Goal: Transaction & Acquisition: Purchase product/service

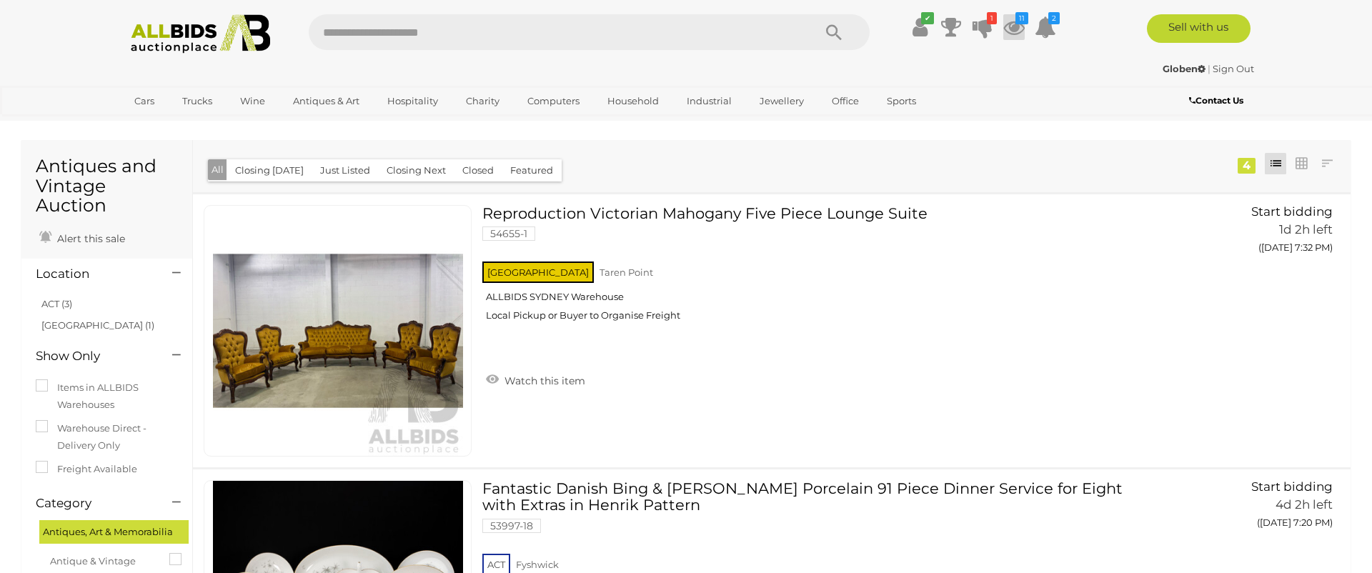
click at [1012, 30] on icon at bounding box center [1014, 27] width 21 height 26
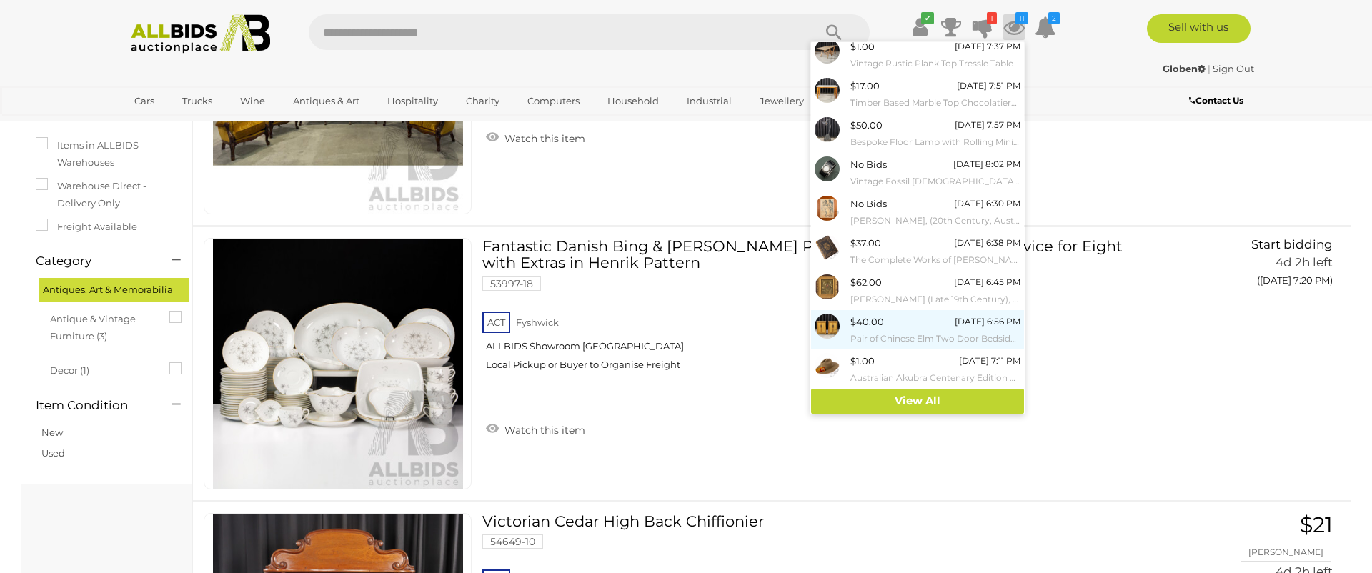
scroll to position [257, 0]
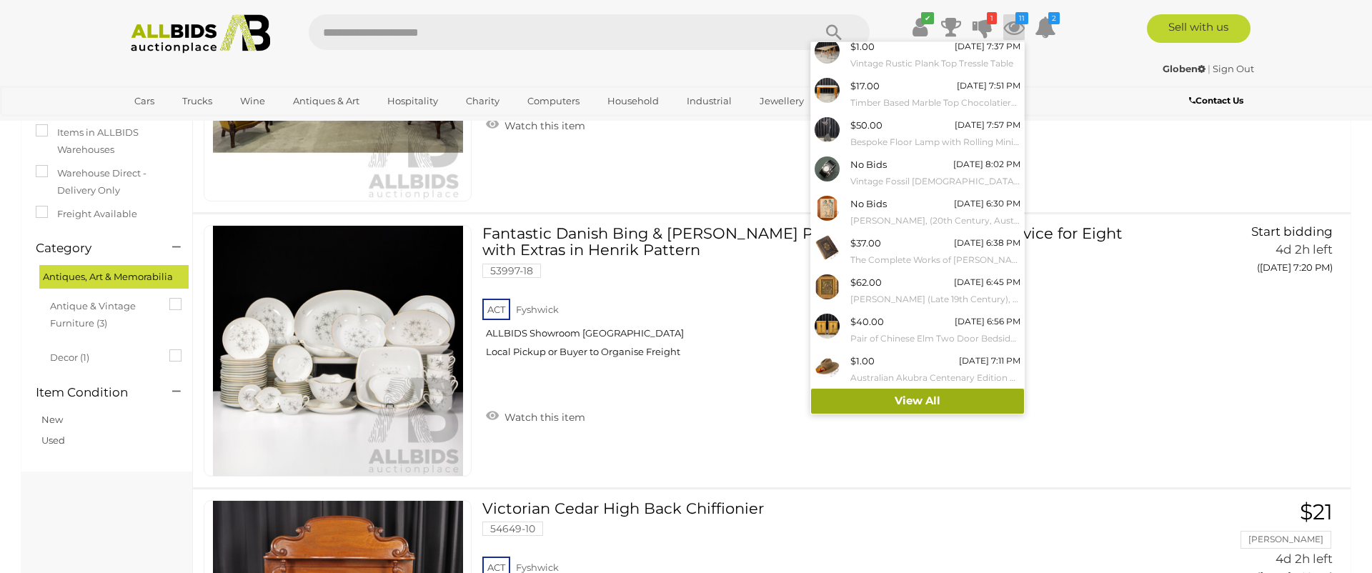
click at [905, 406] on link "View All" at bounding box center [917, 401] width 213 height 25
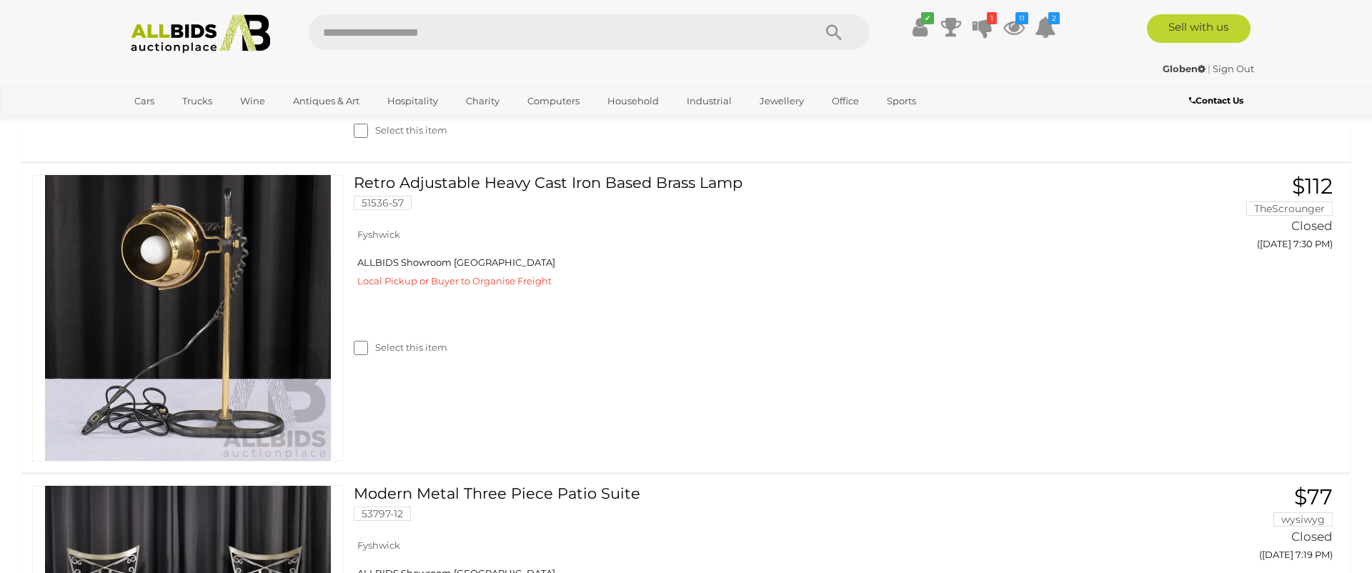
scroll to position [4388, 0]
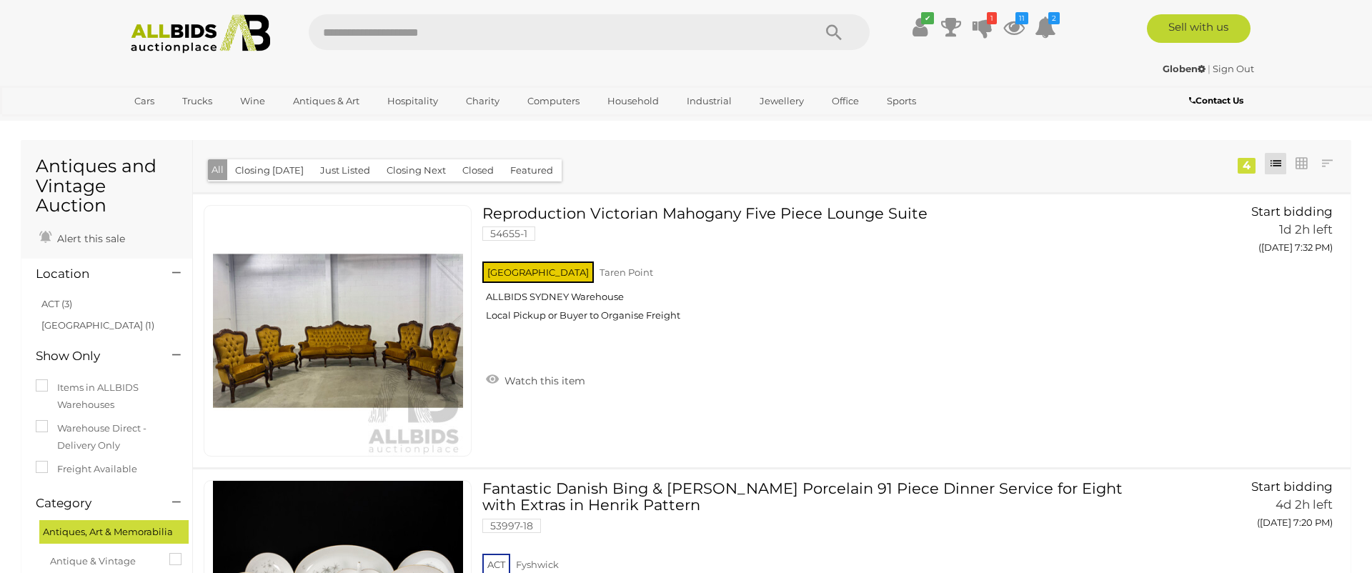
click at [222, 170] on button "All" at bounding box center [217, 169] width 19 height 21
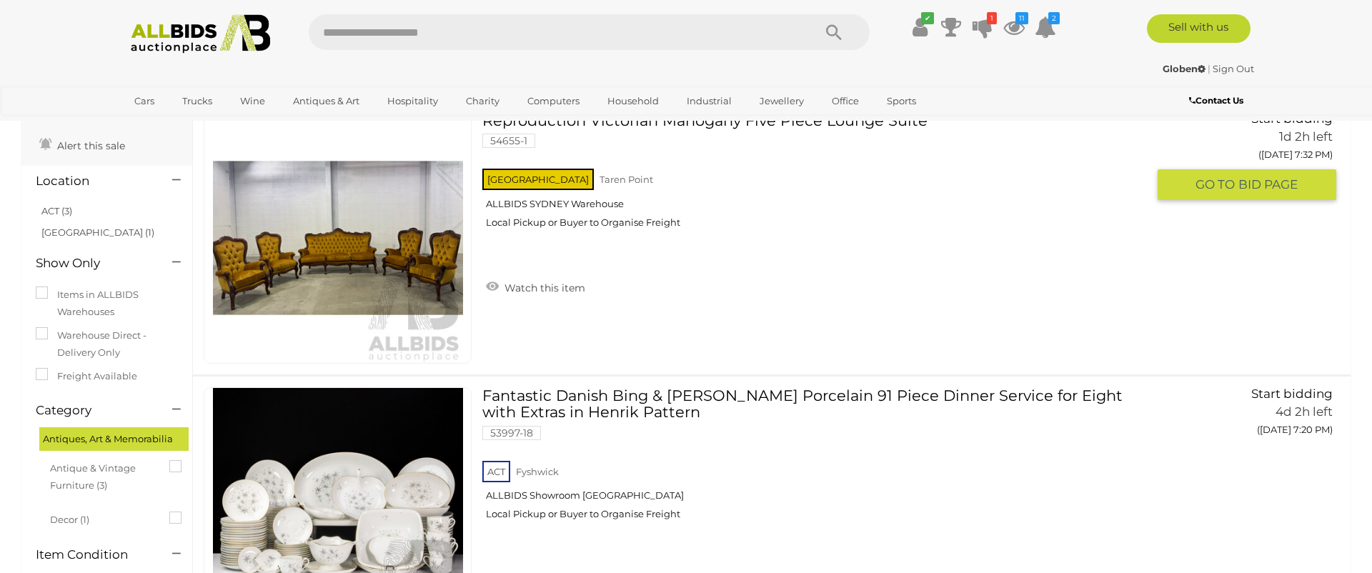
scroll to position [56, 0]
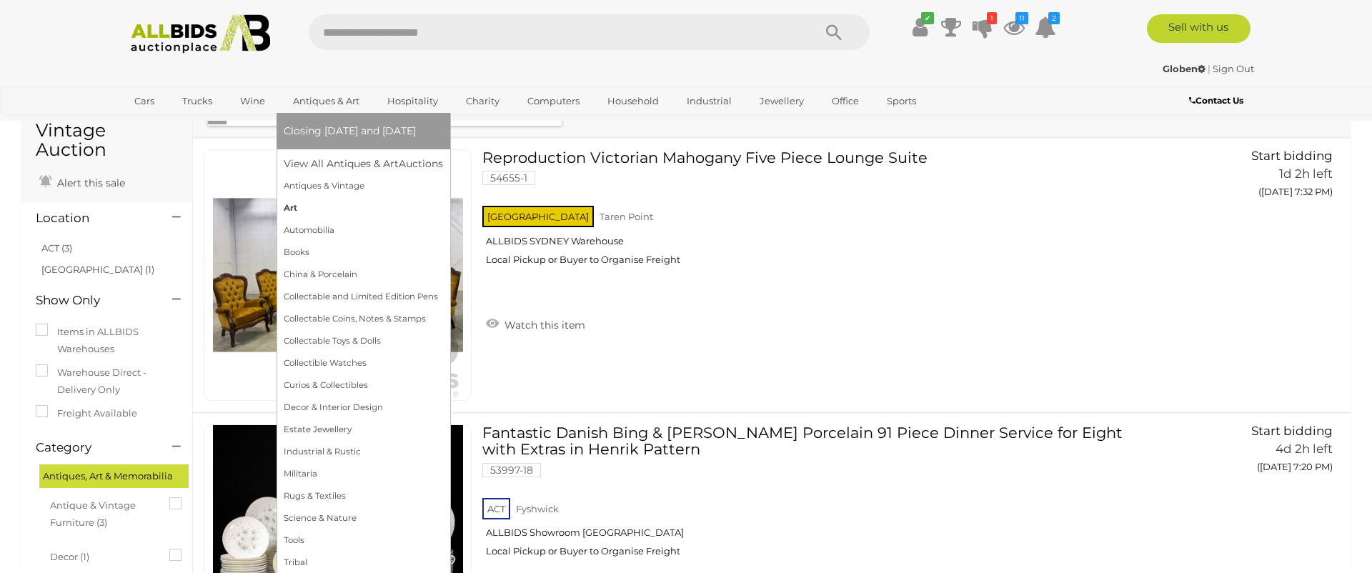
click at [298, 206] on link "Art" at bounding box center [363, 208] width 159 height 22
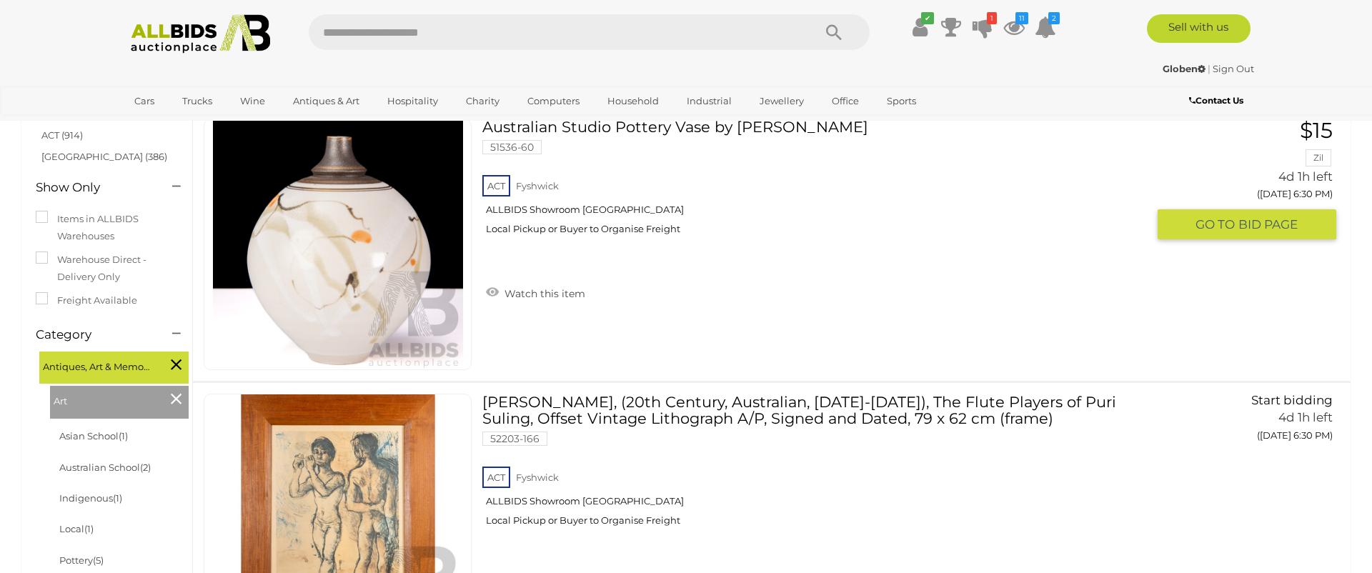
scroll to position [174, 0]
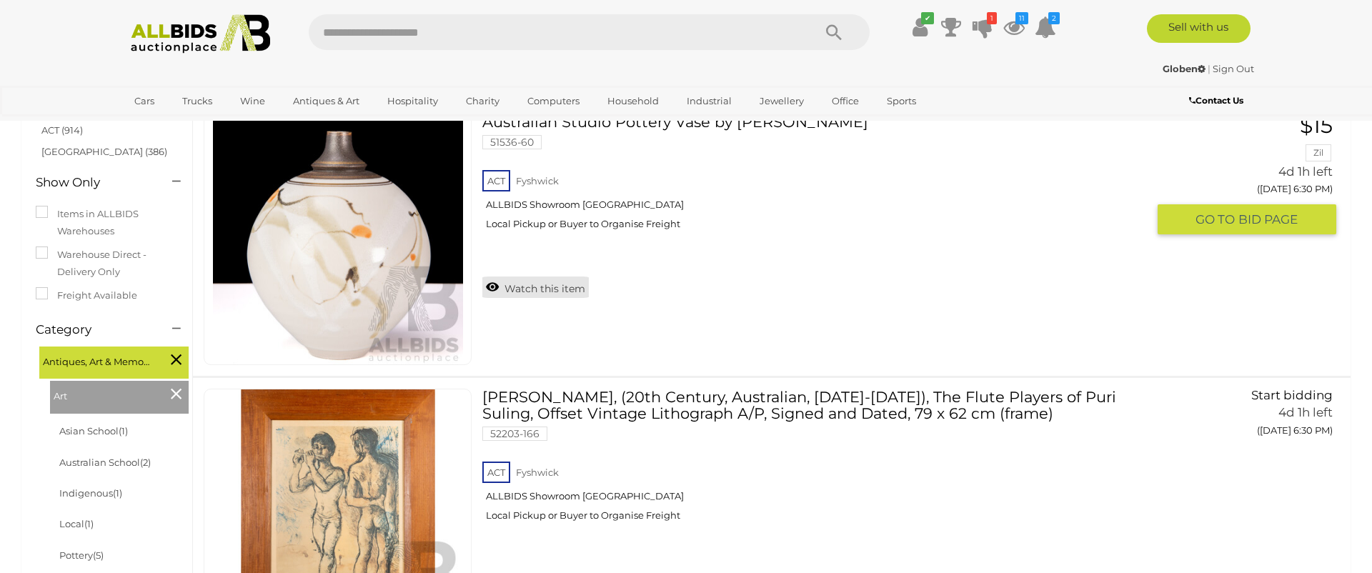
click at [498, 292] on link "Watch this item" at bounding box center [536, 287] width 107 height 21
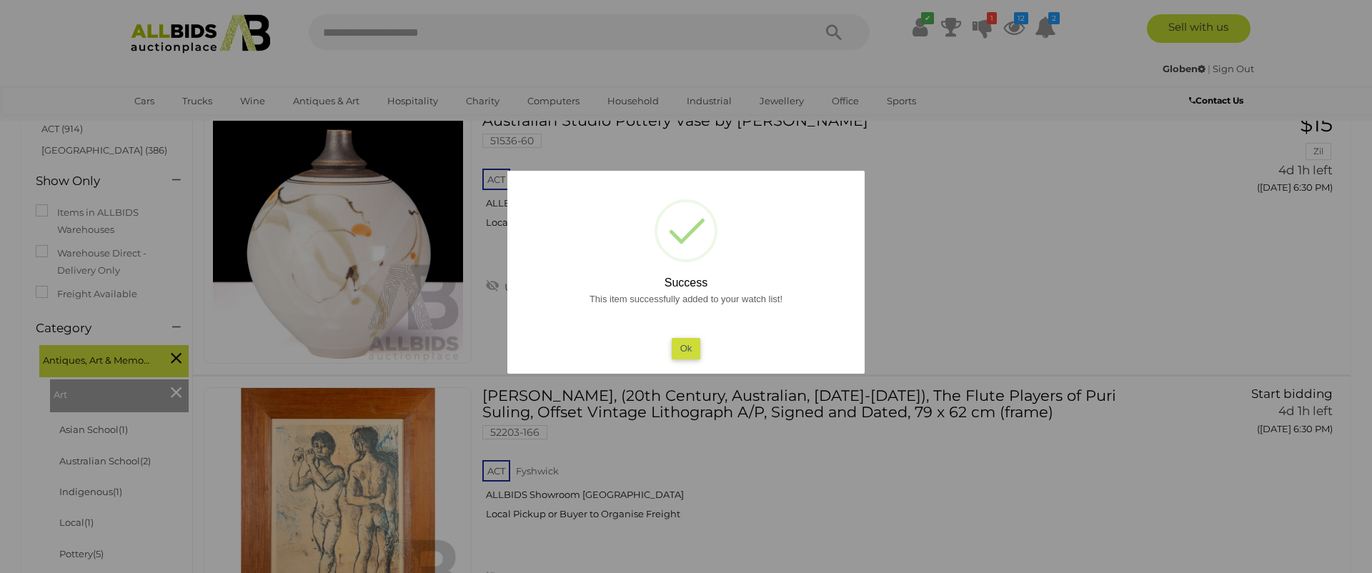
scroll to position [179, 0]
click at [690, 346] on button "Ok" at bounding box center [686, 348] width 29 height 21
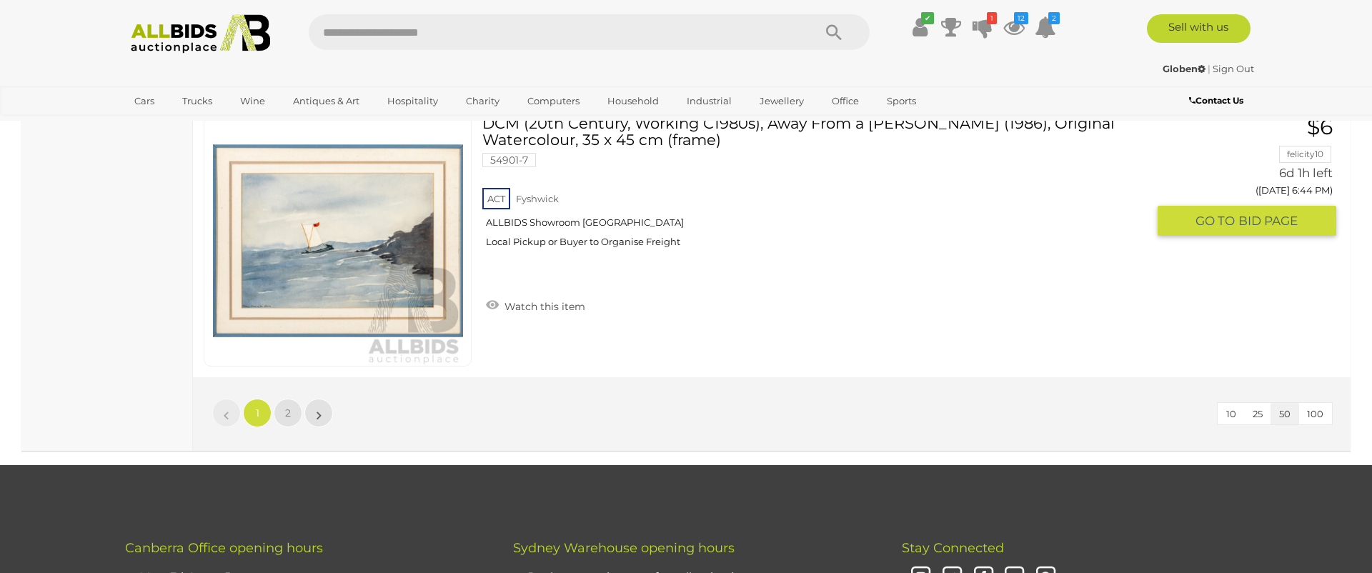
scroll to position [13666, 0]
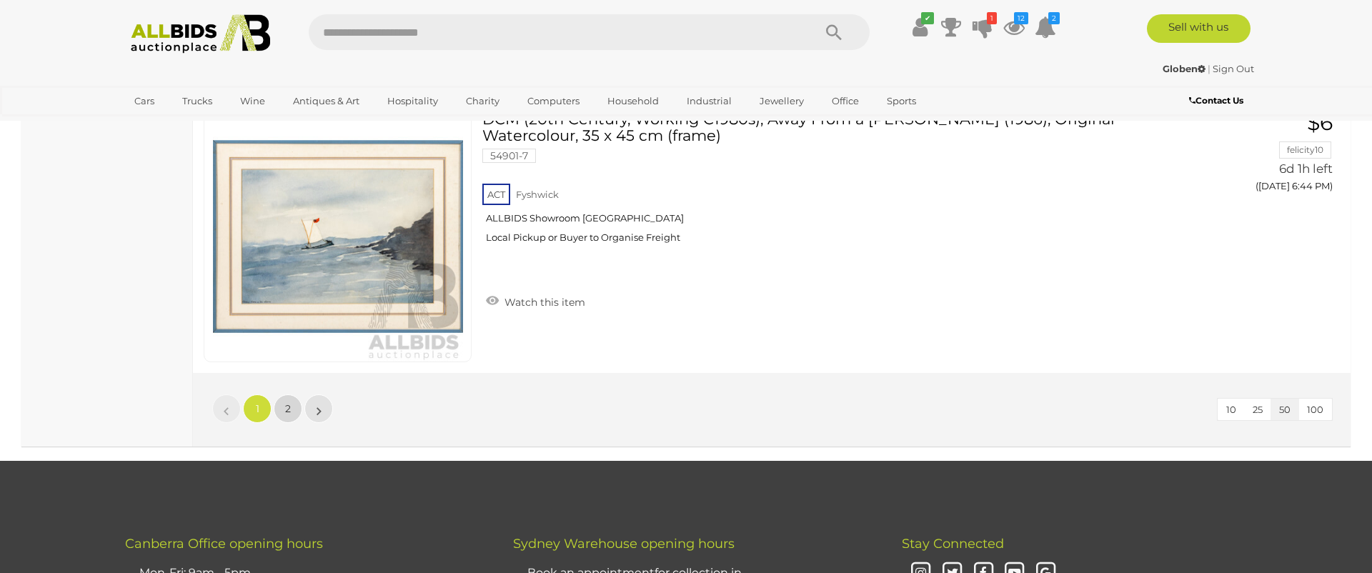
click at [282, 411] on link "2" at bounding box center [288, 409] width 29 height 29
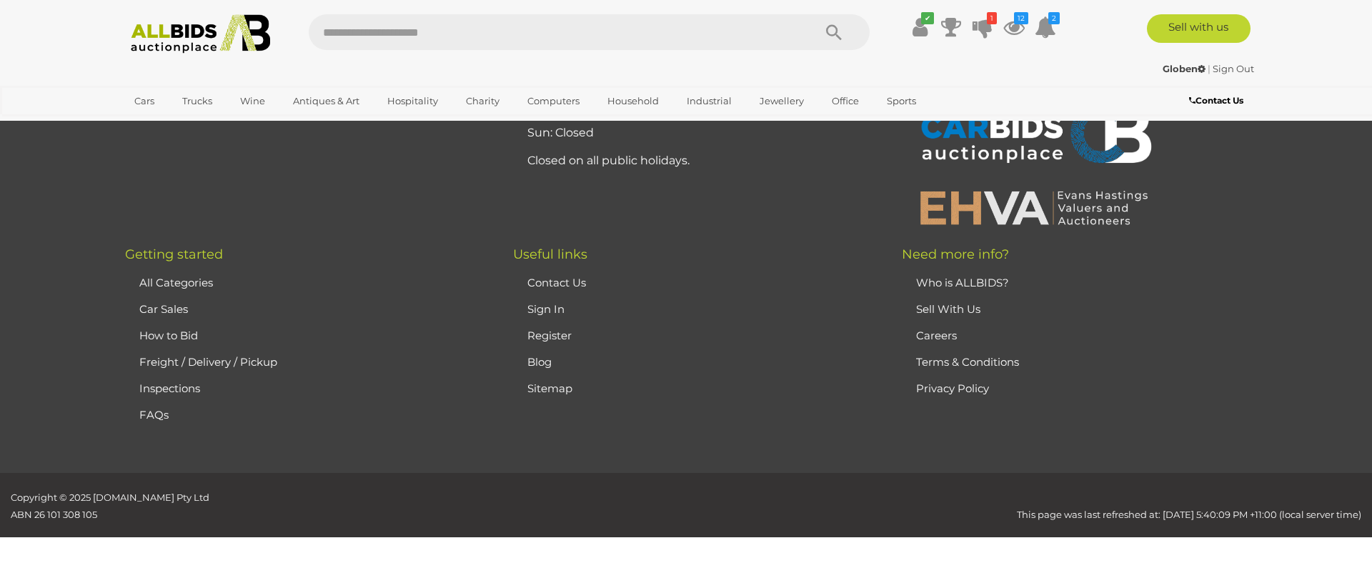
scroll to position [135, 0]
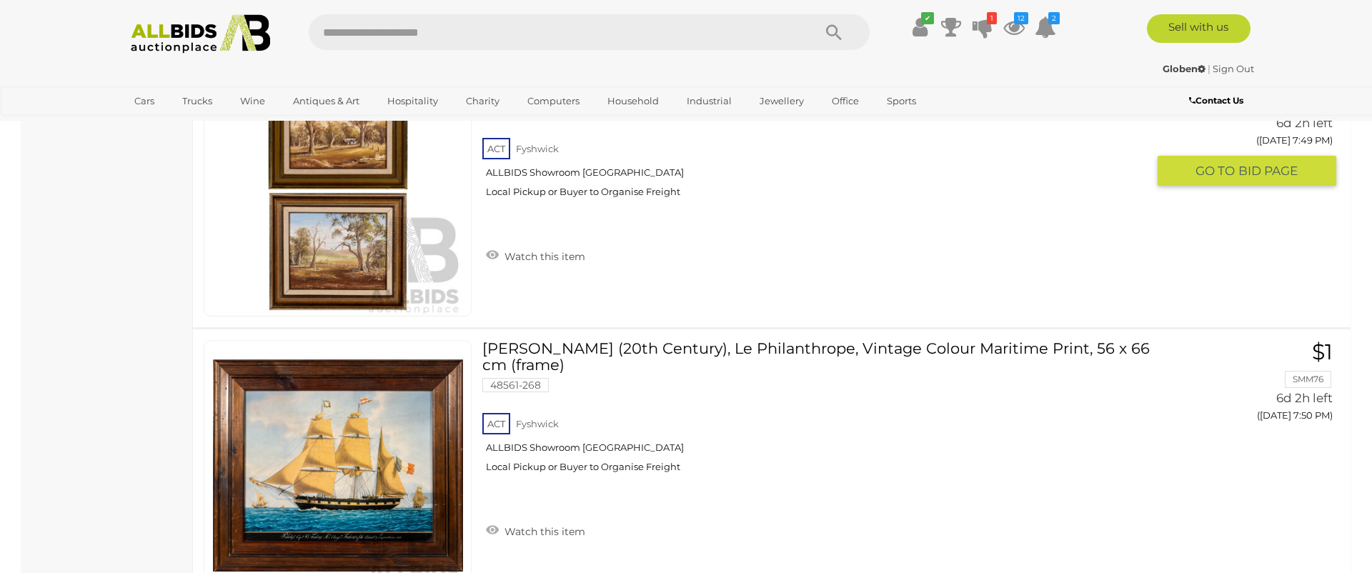
scroll to position [9037, 0]
